Goal: Information Seeking & Learning: Find specific fact

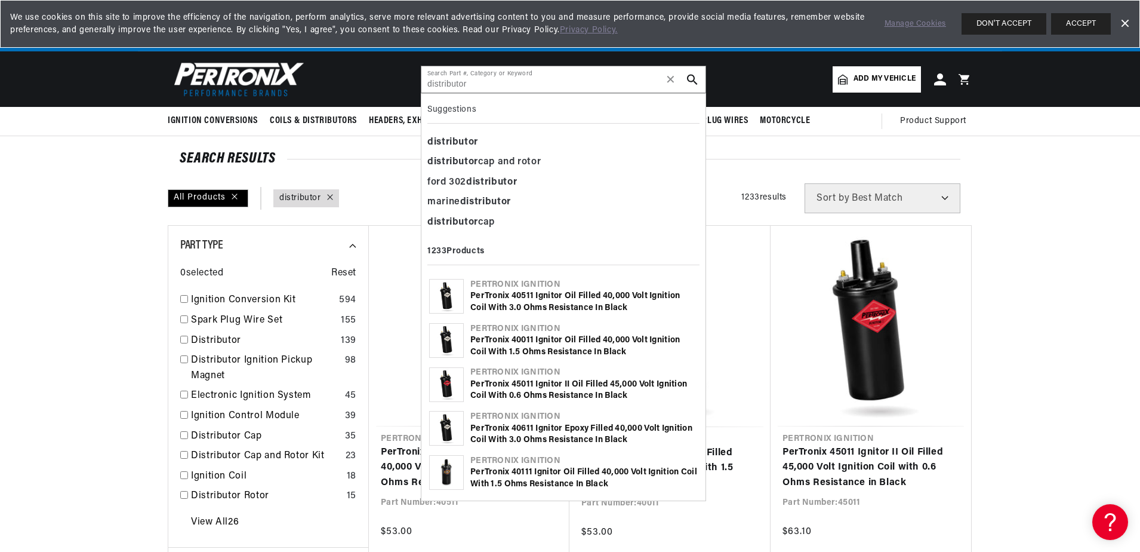
scroll to position [0, 746]
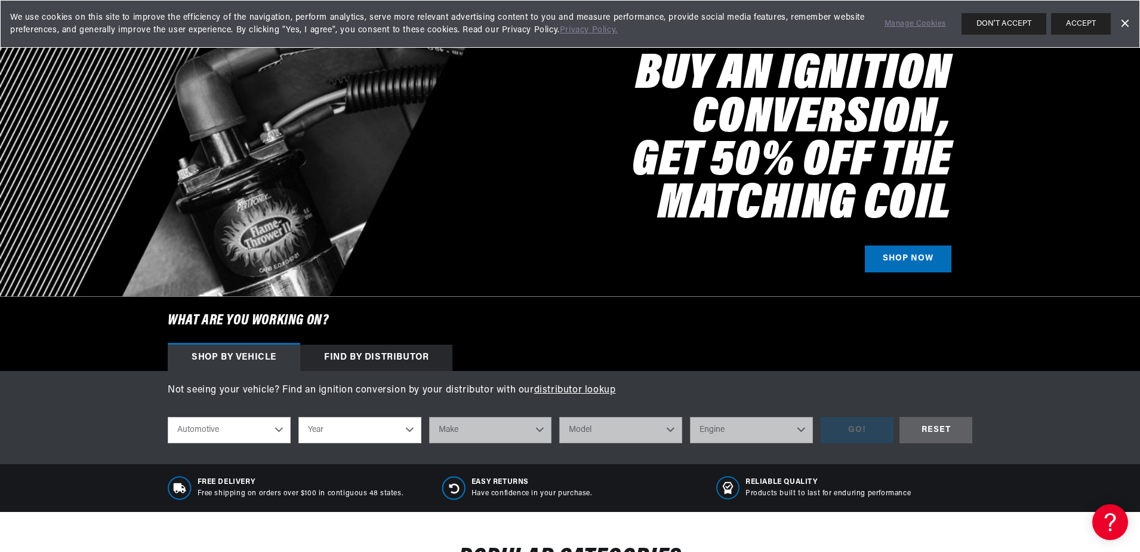
scroll to position [299, 0]
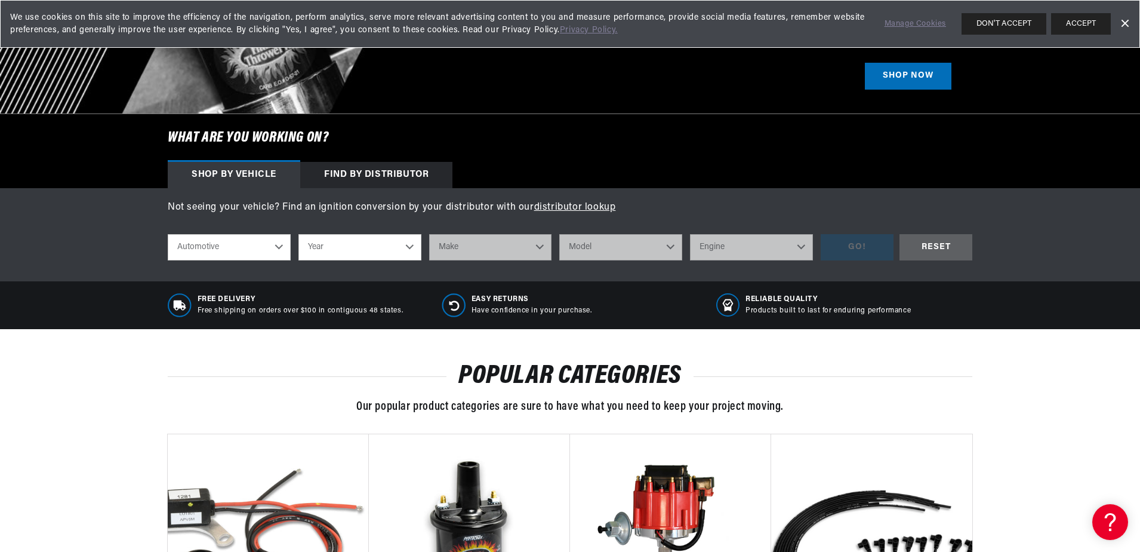
click at [377, 254] on select "Year 2022 2021 2020 2019 2018 2017 2016 2015 2014 2013 2012 2011 2010 2009 2008…" at bounding box center [360, 247] width 123 height 26
select select "1978"
click at [299, 234] on select "Year 2022 2021 2020 2019 2018 2017 2016 2015 2014 2013 2012 2011 2010 2009 2008…" at bounding box center [360, 247] width 123 height 26
select select "1978"
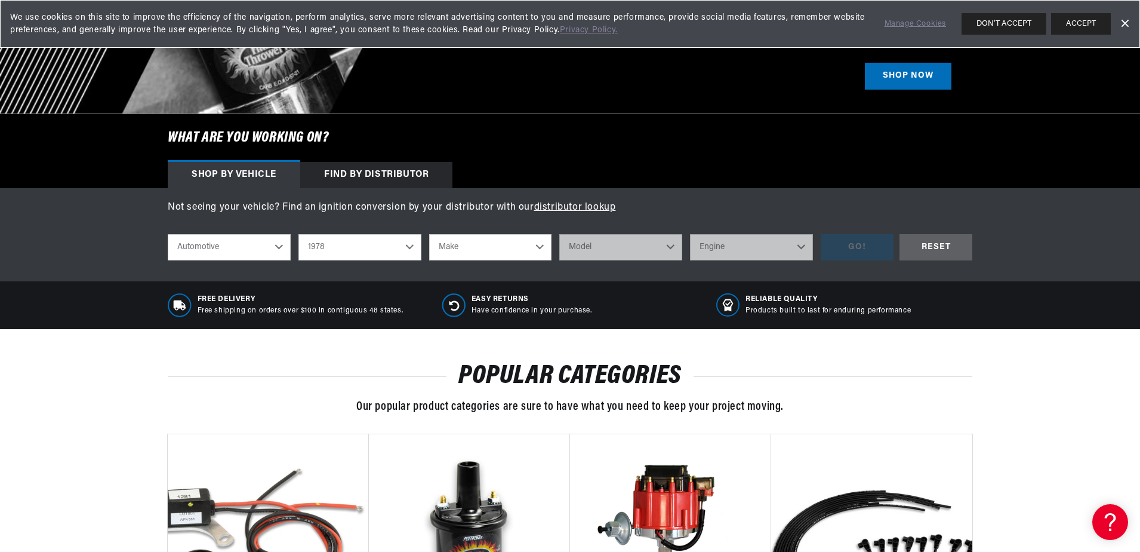
click at [446, 247] on select "Make Alfa Romeo American Motors Audi Avanti BMW Buick Cadillac Checker Chevrole…" at bounding box center [490, 247] width 123 height 26
select select "Fiat"
click at [429, 234] on select "Make Alfa Romeo American Motors Audi Avanti BMW Buick Cadillac Checker Chevrole…" at bounding box center [490, 247] width 123 height 26
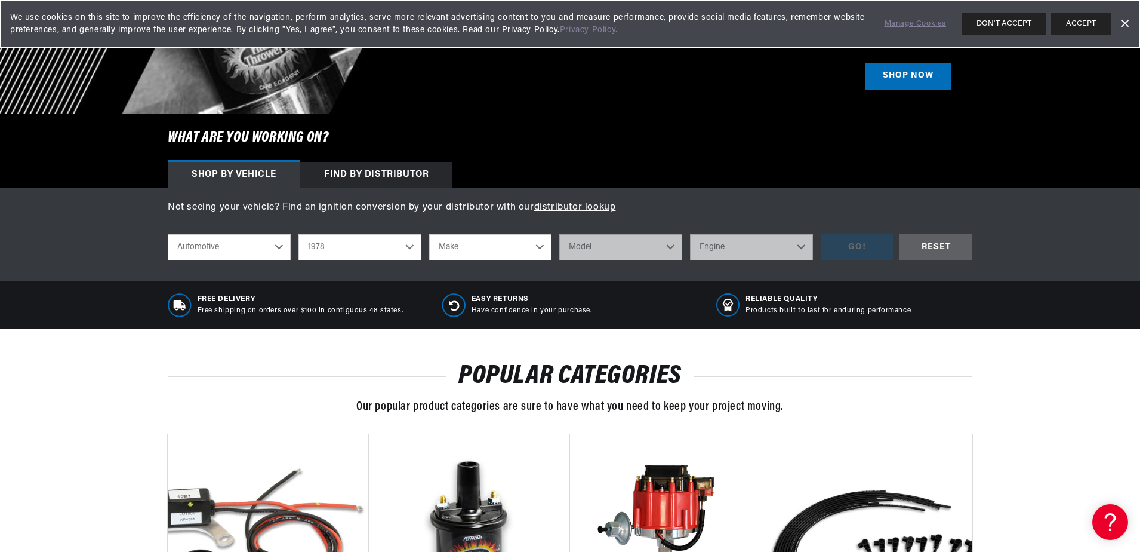
select select "Fiat"
click at [640, 242] on select "Model 238B 241 T 242 850 T Bi" at bounding box center [620, 247] width 123 height 26
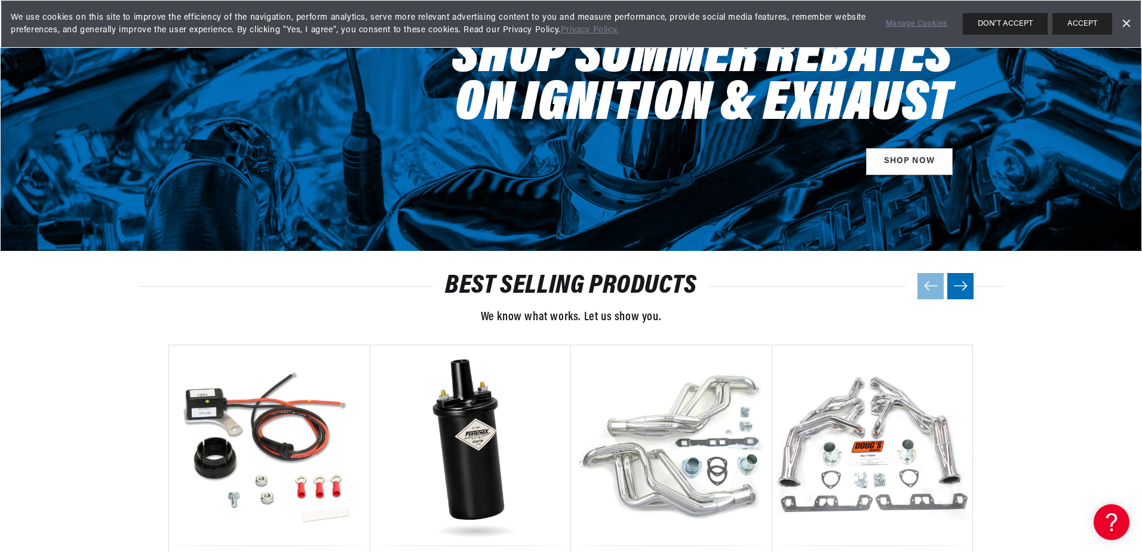
scroll to position [1433, 0]
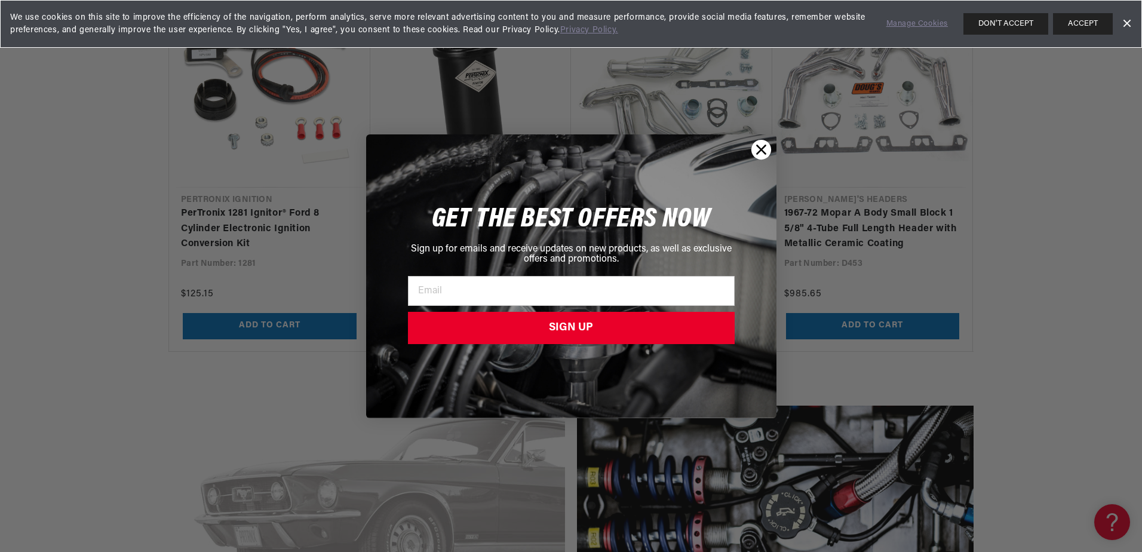
click at [764, 144] on circle "Close dialog" at bounding box center [761, 149] width 20 height 20
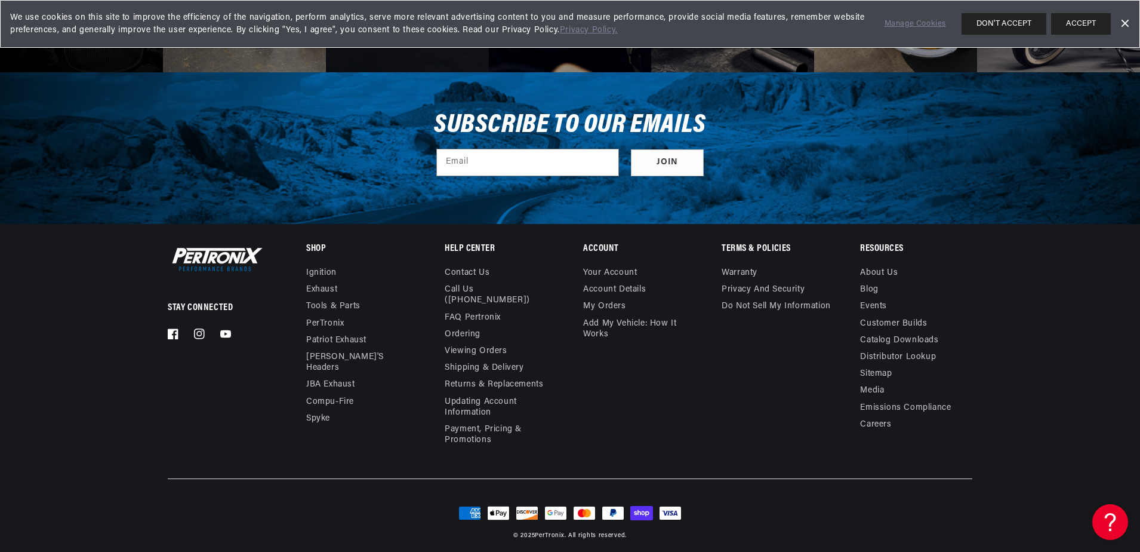
scroll to position [0, 746]
click at [492, 288] on link "Call Us ([PHONE_NUMBER])" at bounding box center [496, 294] width 103 height 27
click at [794, 208] on div "Subscribe to our emails Email Join" at bounding box center [570, 148] width 865 height 152
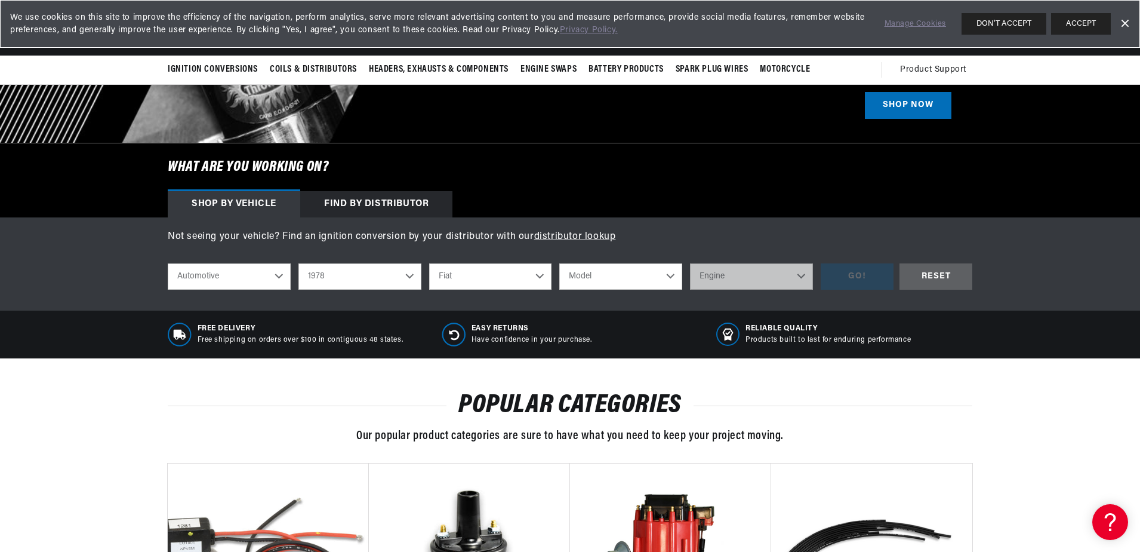
scroll to position [0, 0]
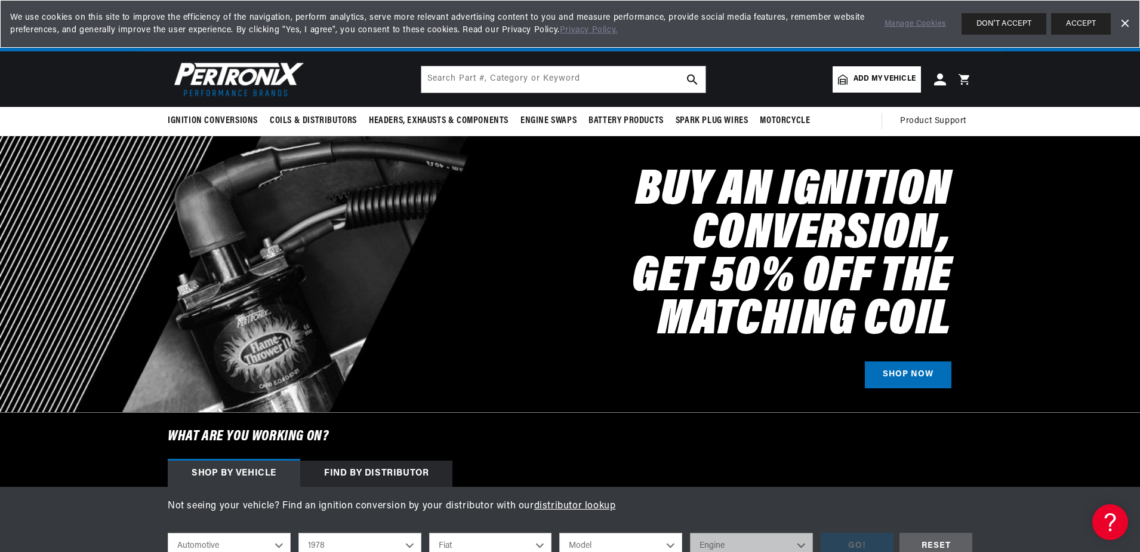
click at [399, 469] on div "Find by Distributor" at bounding box center [376, 473] width 152 height 26
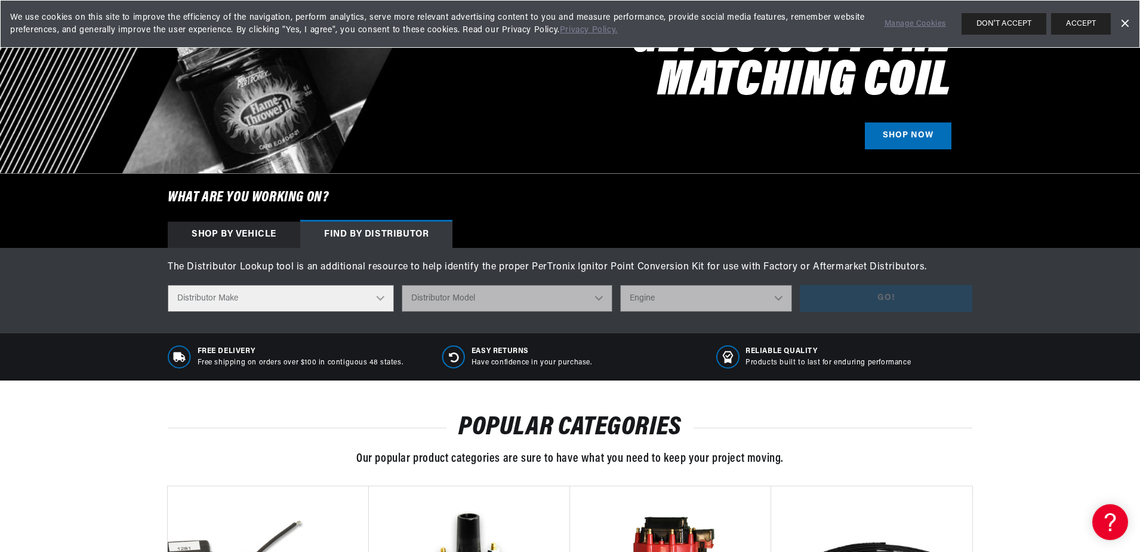
click at [348, 302] on select "Distributor Make Accel Aldon Autolite Bosch Century Chrysler Clark Colt Contine…" at bounding box center [281, 298] width 226 height 27
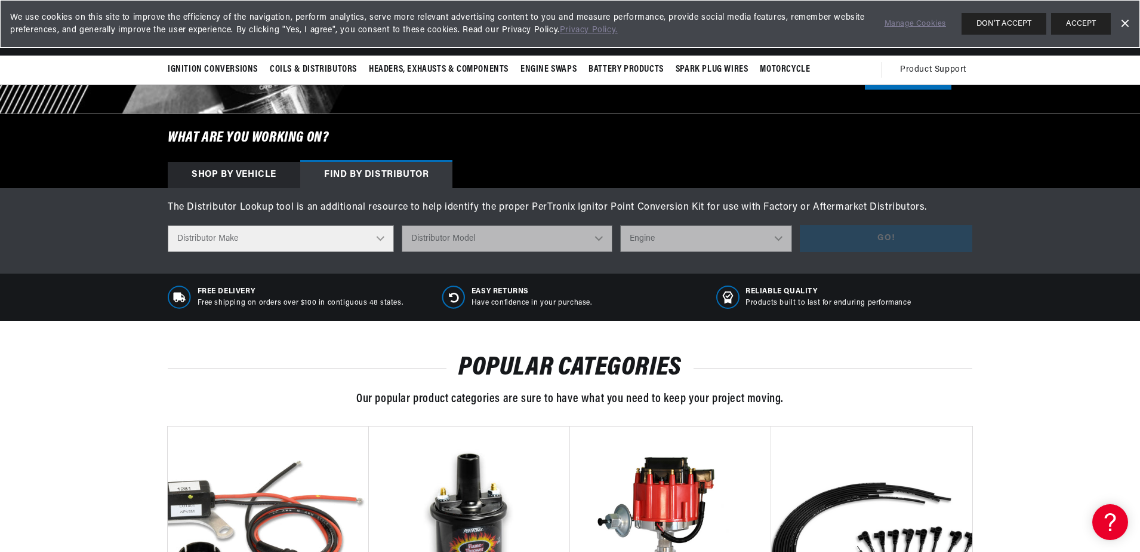
click at [207, 239] on select "Distributor Make Accel Aldon Autolite Bosch Century Chrysler Clark Colt Contine…" at bounding box center [281, 238] width 226 height 27
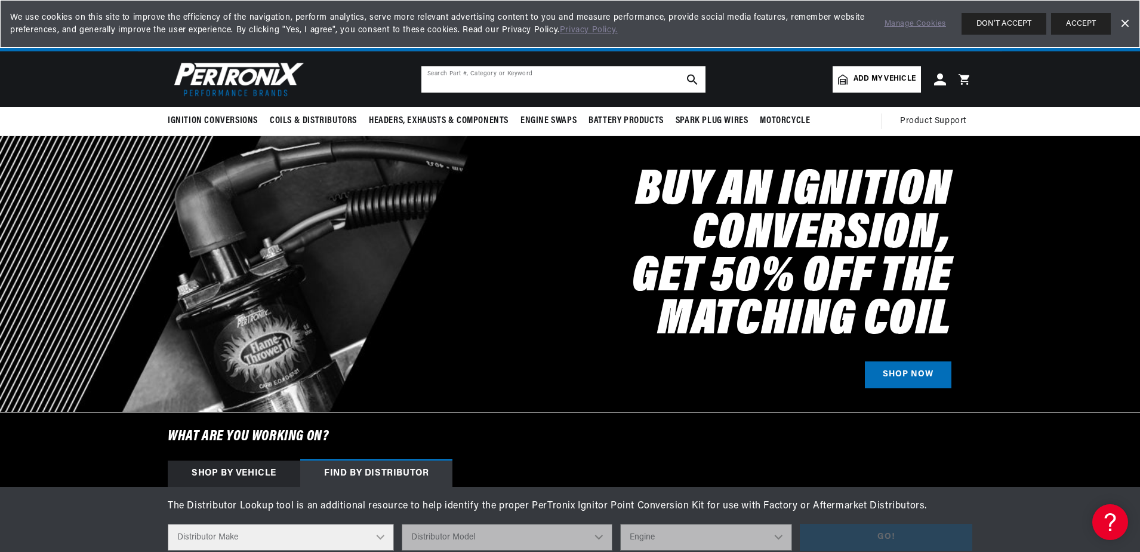
click at [478, 82] on input "text" at bounding box center [564, 79] width 284 height 26
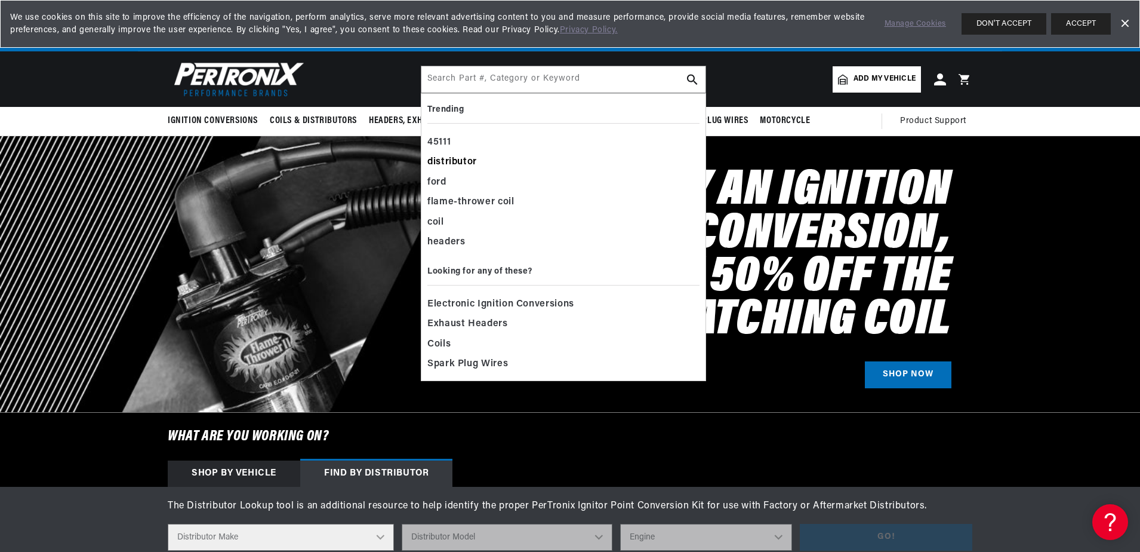
click at [477, 160] on div "distributor" at bounding box center [564, 162] width 272 height 20
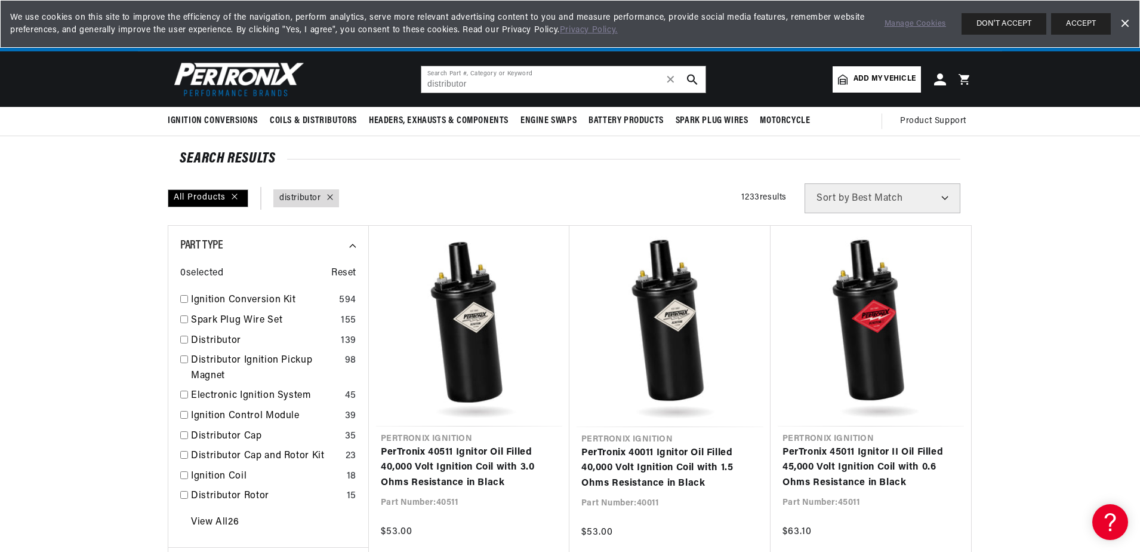
scroll to position [0, 746]
click at [469, 85] on input "distributor" at bounding box center [564, 79] width 284 height 26
click at [691, 79] on icon "search button" at bounding box center [692, 79] width 11 height 11
click at [484, 81] on input "distributor" at bounding box center [564, 79] width 284 height 26
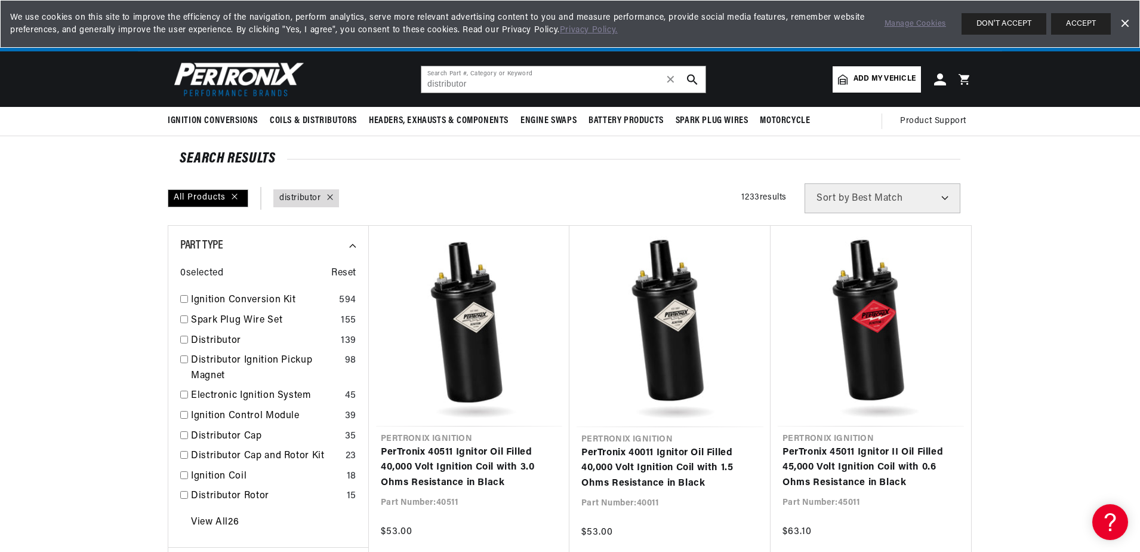
click at [691, 77] on icon "search button" at bounding box center [692, 79] width 11 height 11
click at [531, 79] on input "distributor" at bounding box center [564, 79] width 284 height 26
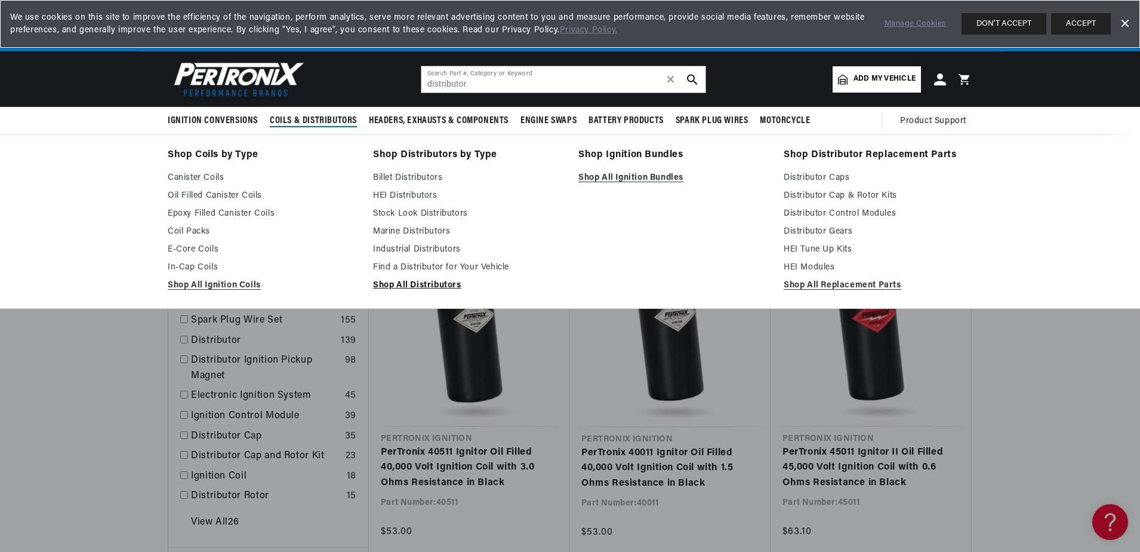
click at [451, 282] on link "Shop All Distributors" at bounding box center [467, 285] width 189 height 14
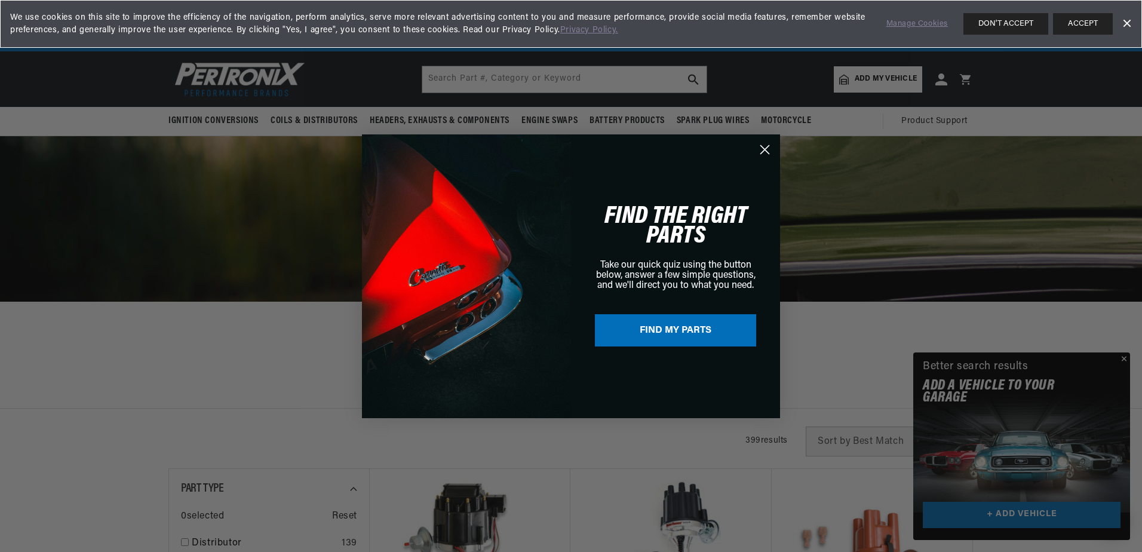
click at [765, 149] on icon "Close dialog" at bounding box center [765, 149] width 8 height 8
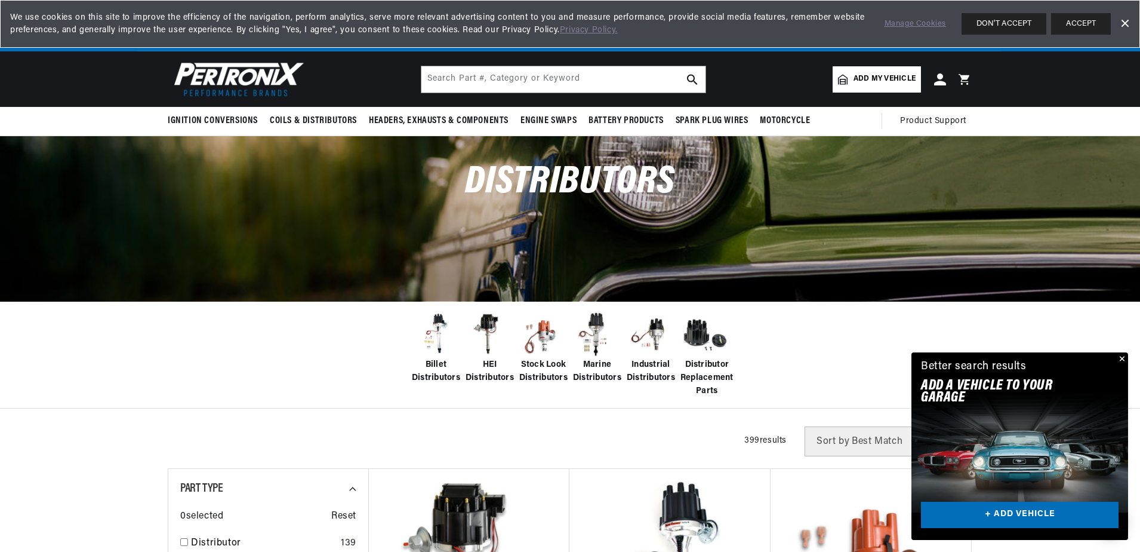
click at [884, 76] on span "Add my vehicle" at bounding box center [885, 78] width 62 height 11
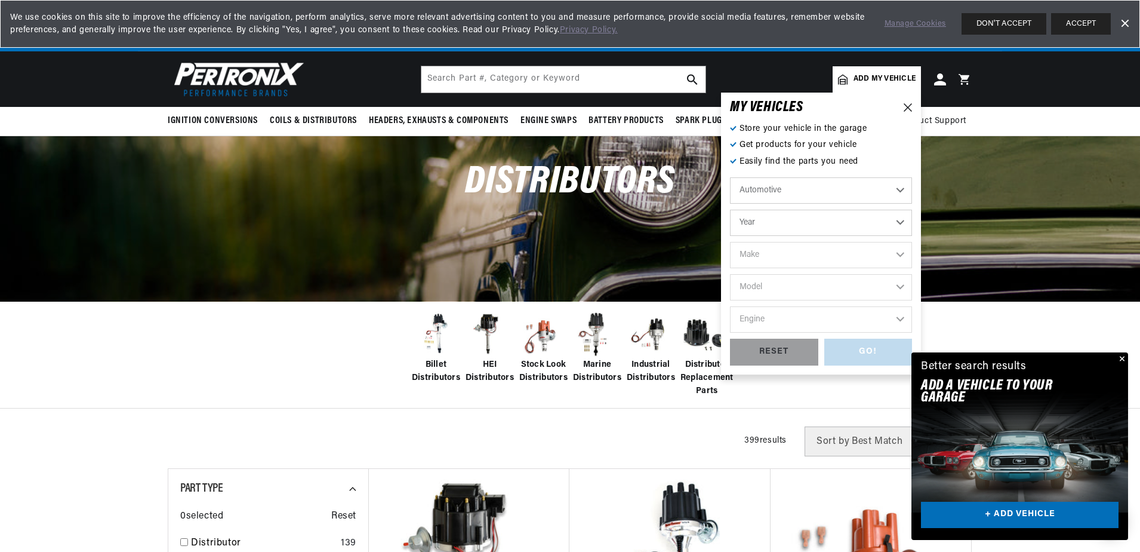
click at [831, 220] on select "Year 2022 2021 2020 2019 2018 2017 2016 2015 2014 2013 2012 2011 2010 2009 2008…" at bounding box center [821, 223] width 182 height 26
select select "1978"
click at [730, 210] on select "Year 2022 2021 2020 2019 2018 2017 2016 2015 2014 2013 2012 2011 2010 2009 2008…" at bounding box center [821, 223] width 182 height 26
select select "1978"
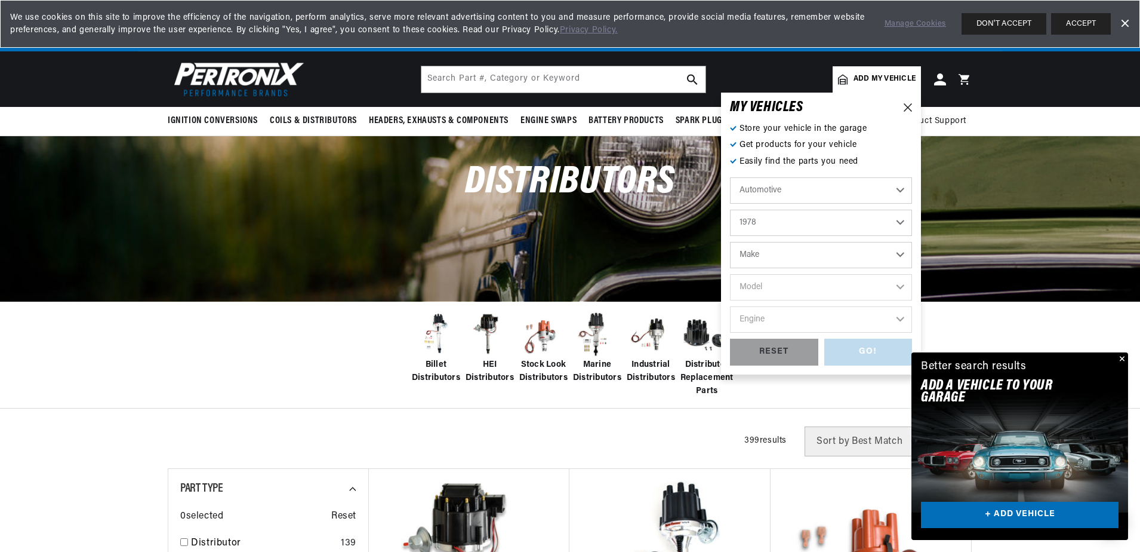
click at [813, 248] on select "Make Alfa Romeo American Motors Audi Avanti BMW Buick Cadillac Checker Chevrole…" at bounding box center [821, 255] width 182 height 26
select select "Fiat"
click at [730, 242] on select "Make Alfa Romeo American Motors Audi Avanti BMW Buick Cadillac Checker Chevrole…" at bounding box center [821, 255] width 182 height 26
select select "Fiat"
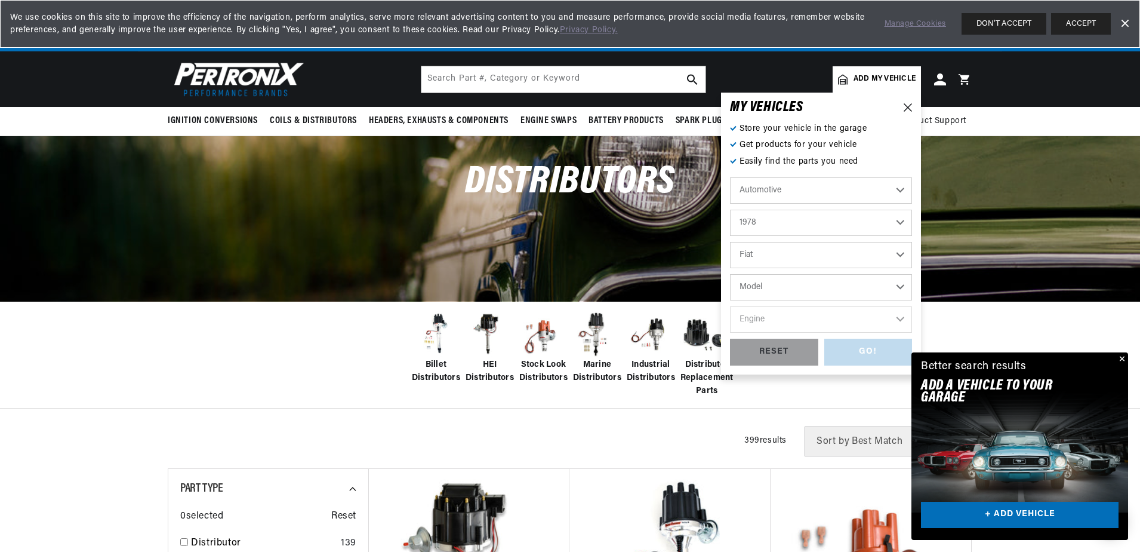
click at [851, 287] on select "Model 238B 241 T 242 850 T Bi" at bounding box center [821, 287] width 182 height 26
click at [795, 285] on select "Model 238B 241 T 242 850 T Bi" at bounding box center [821, 287] width 182 height 26
click at [64, 152] on div "Distributors" at bounding box center [570, 218] width 1140 height 164
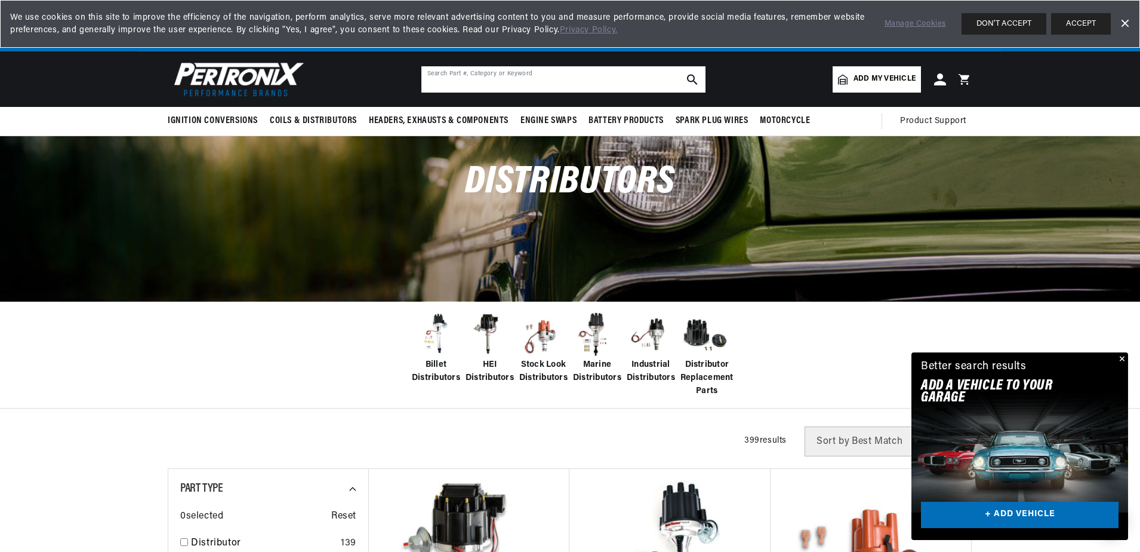
click at [551, 84] on input "text" at bounding box center [564, 79] width 284 height 26
type input "8144cby"
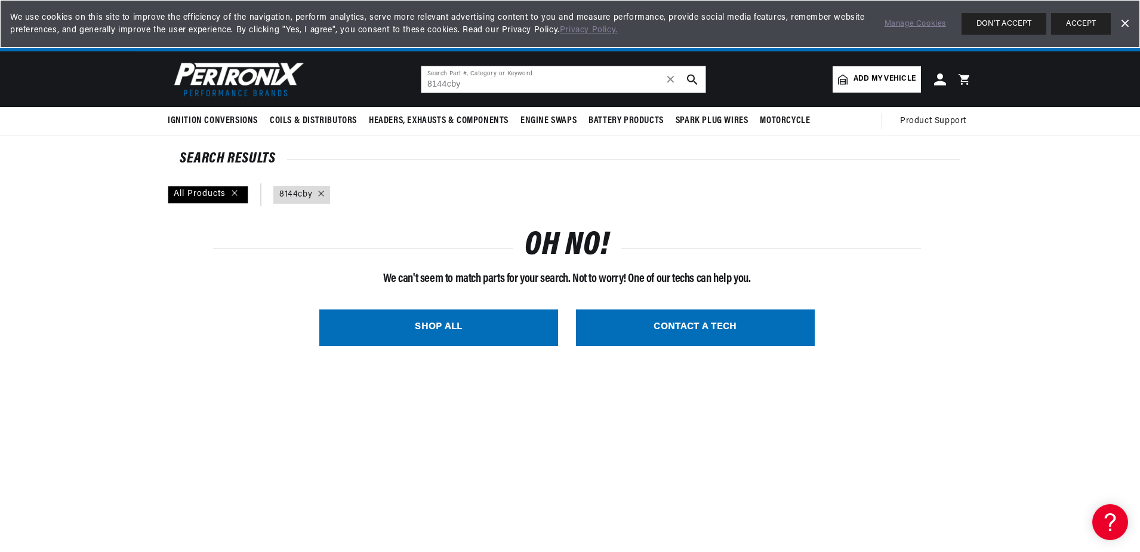
scroll to position [0, 746]
click at [321, 193] on icon at bounding box center [321, 192] width 5 height 5
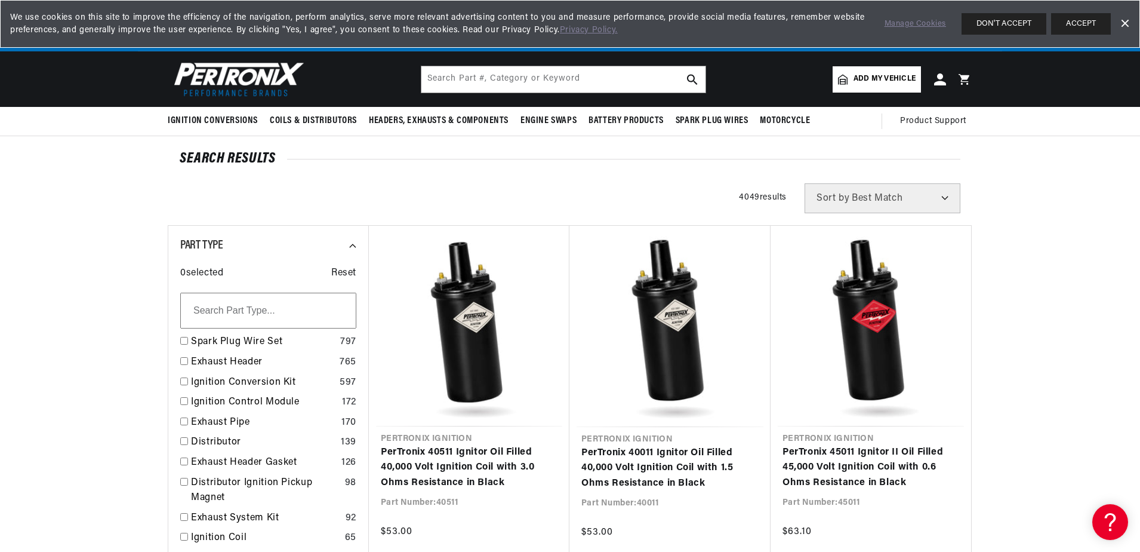
scroll to position [0, 1491]
